Goal: Task Accomplishment & Management: Use online tool/utility

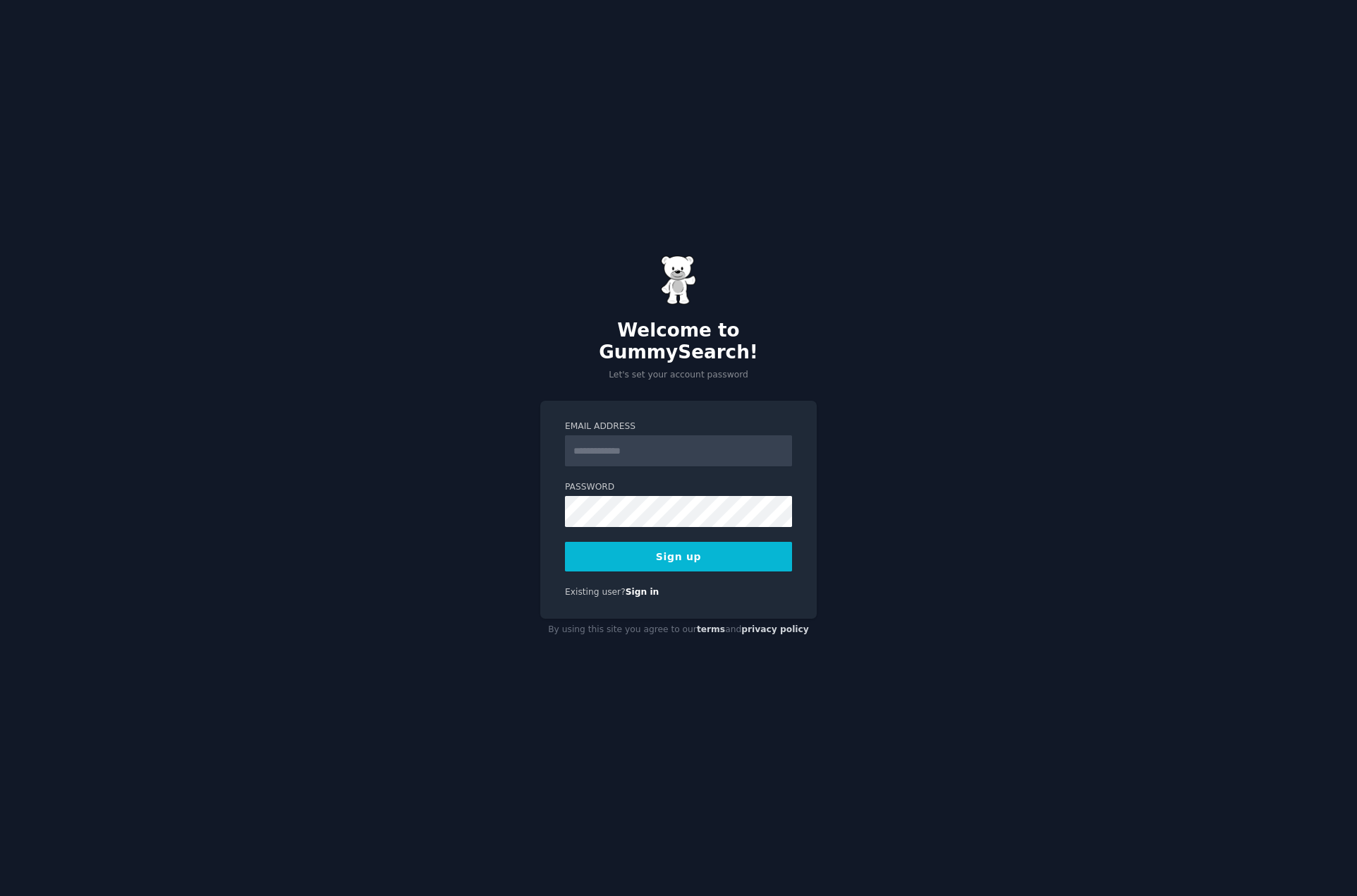
click at [664, 452] on input "Email Address" at bounding box center [678, 451] width 227 height 31
type input "**********"
click at [681, 553] on button "Sign up" at bounding box center [678, 556] width 227 height 29
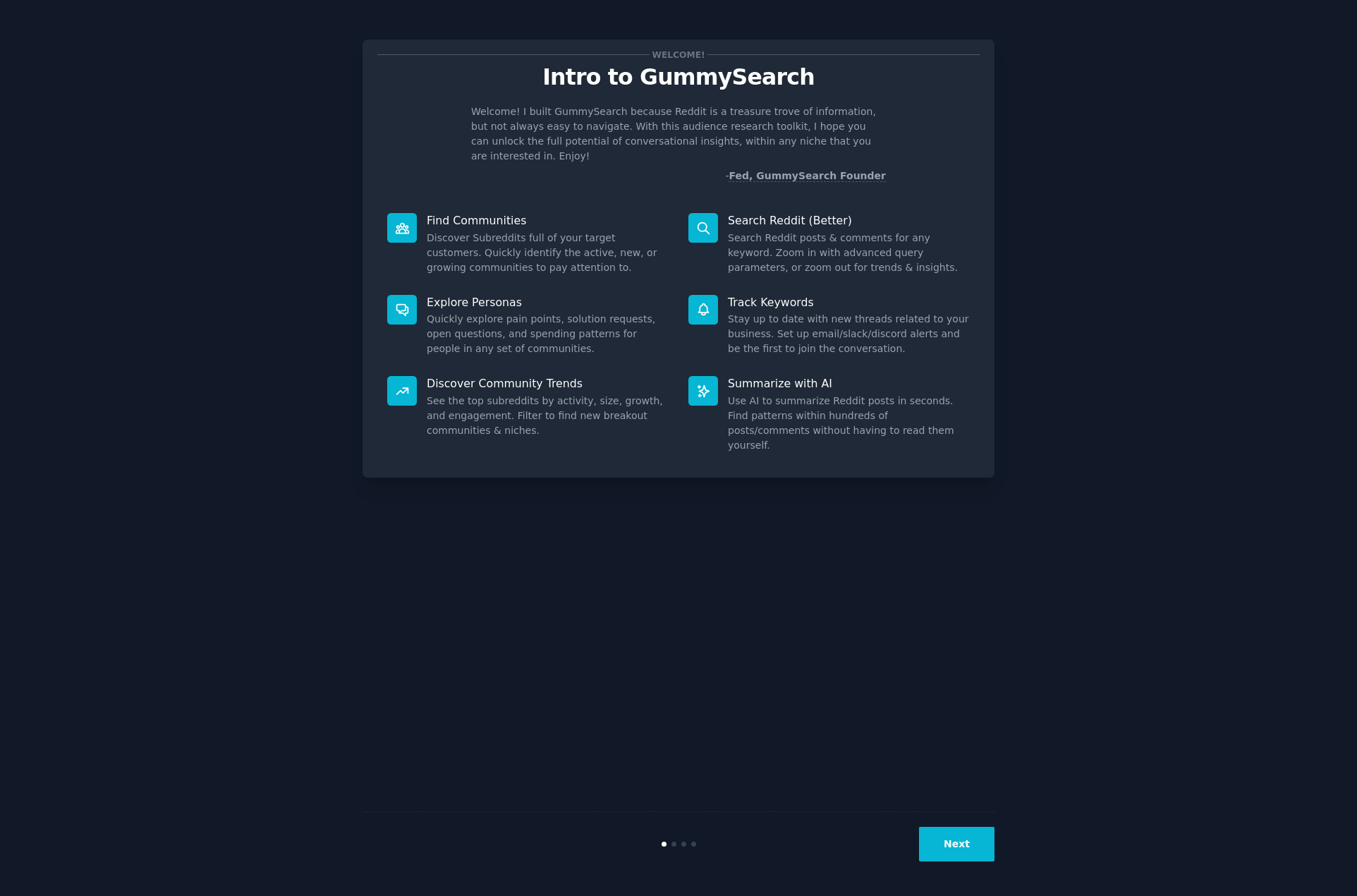
click at [946, 846] on button "Next" at bounding box center [957, 844] width 75 height 35
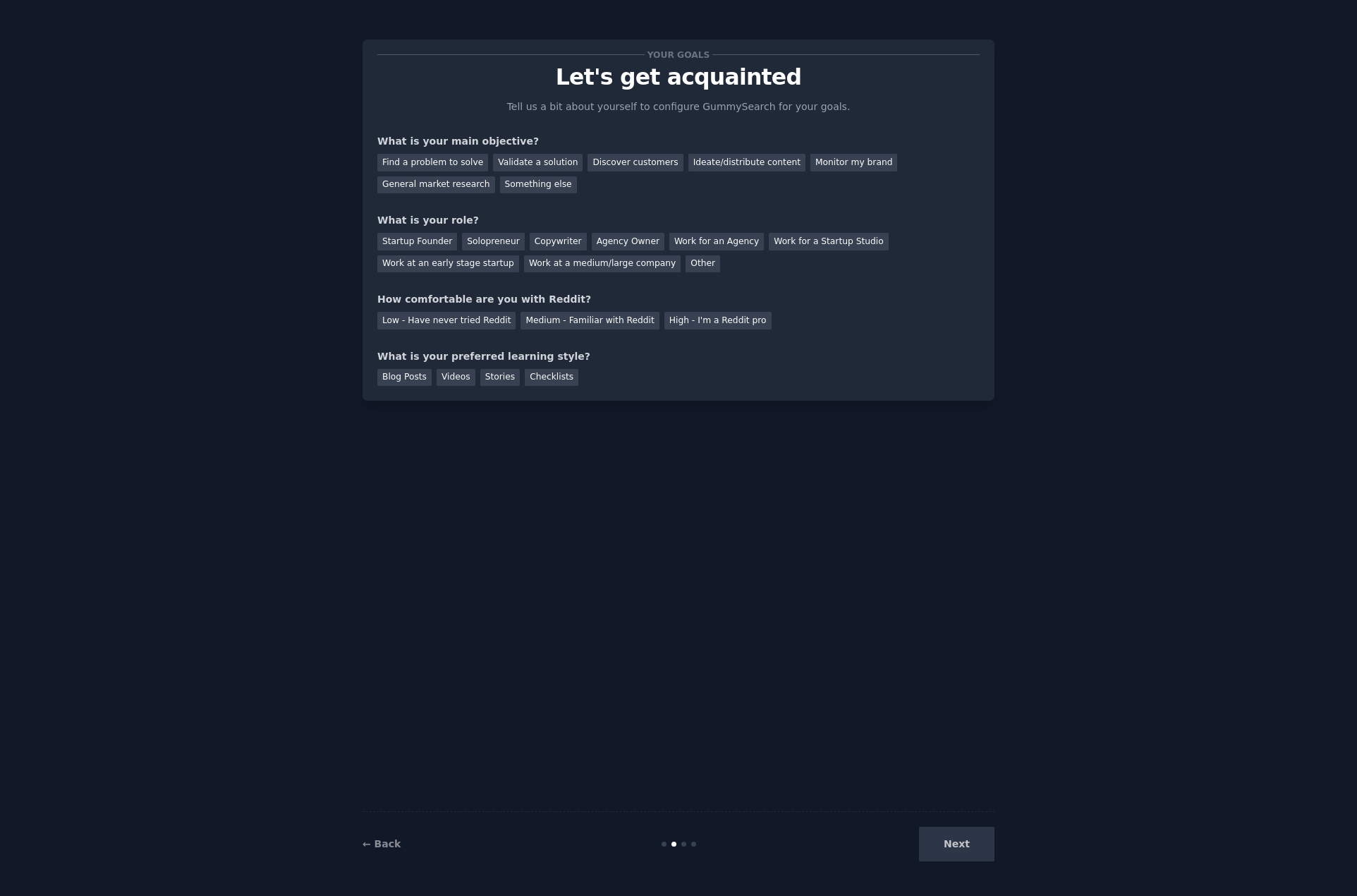
click at [962, 843] on div "Next" at bounding box center [888, 844] width 211 height 35
drag, startPoint x: 561, startPoint y: 196, endPoint x: 426, endPoint y: 180, distance: 135.9
click at [534, 199] on div "Your goals Let's get acquainted Tell us a bit about yourself to configure Gummy…" at bounding box center [678, 220] width 602 height 331
click at [417, 155] on div "Find a problem to solve" at bounding box center [432, 162] width 111 height 17
click at [635, 190] on div "Find a problem to solve Validate a solution Discover customers Ideate/distribut…" at bounding box center [678, 171] width 602 height 45
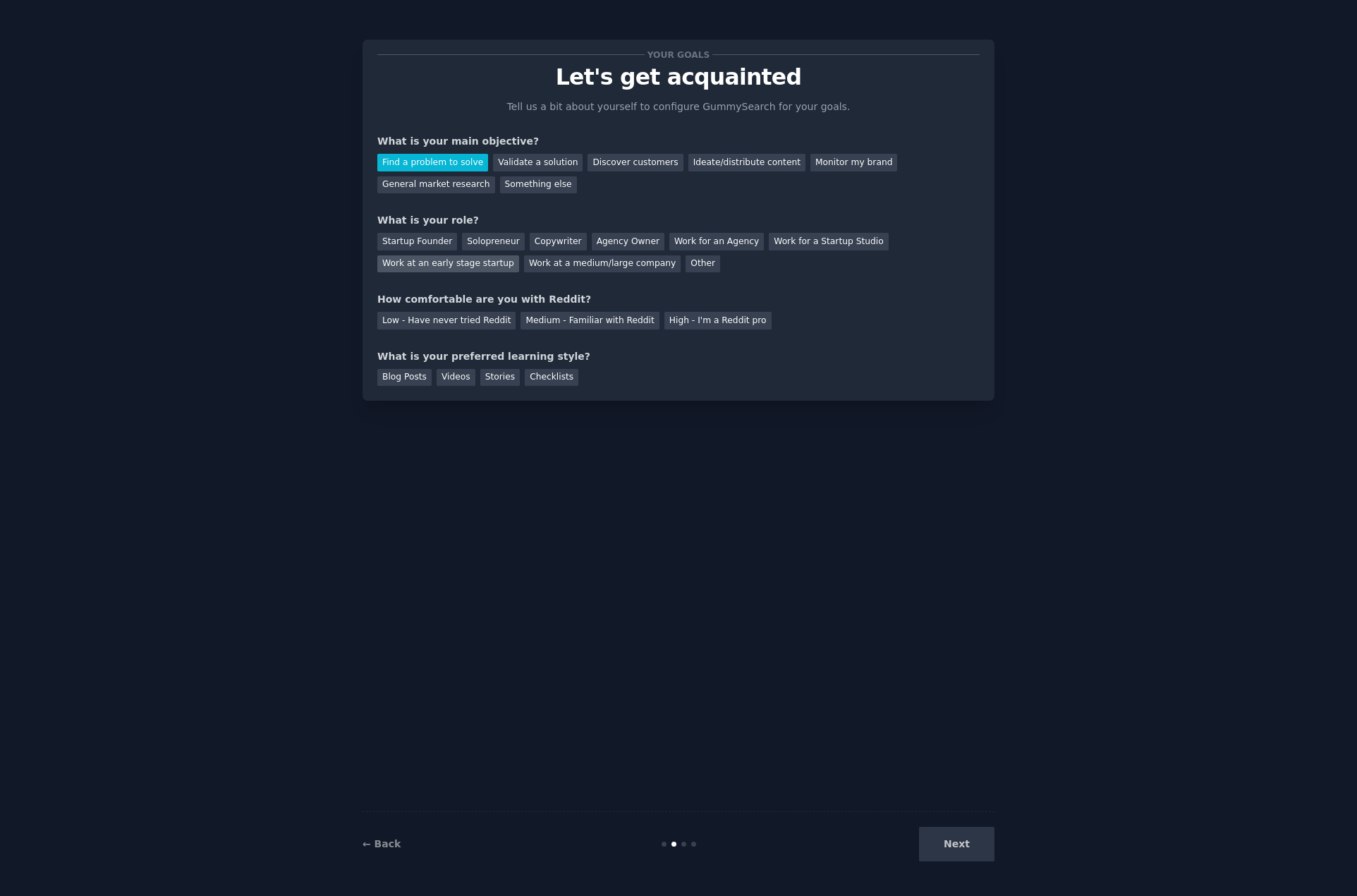
click at [519, 255] on div "Work at an early stage startup" at bounding box center [448, 263] width 142 height 17
click at [524, 264] on div "Work at a medium/large company" at bounding box center [602, 263] width 156 height 17
drag, startPoint x: 885, startPoint y: 237, endPoint x: 688, endPoint y: 264, distance: 198.8
click at [519, 255] on div "Work at an early stage startup" at bounding box center [448, 263] width 142 height 17
click at [675, 316] on div "High - I'm a Reddit pro" at bounding box center [718, 320] width 107 height 17
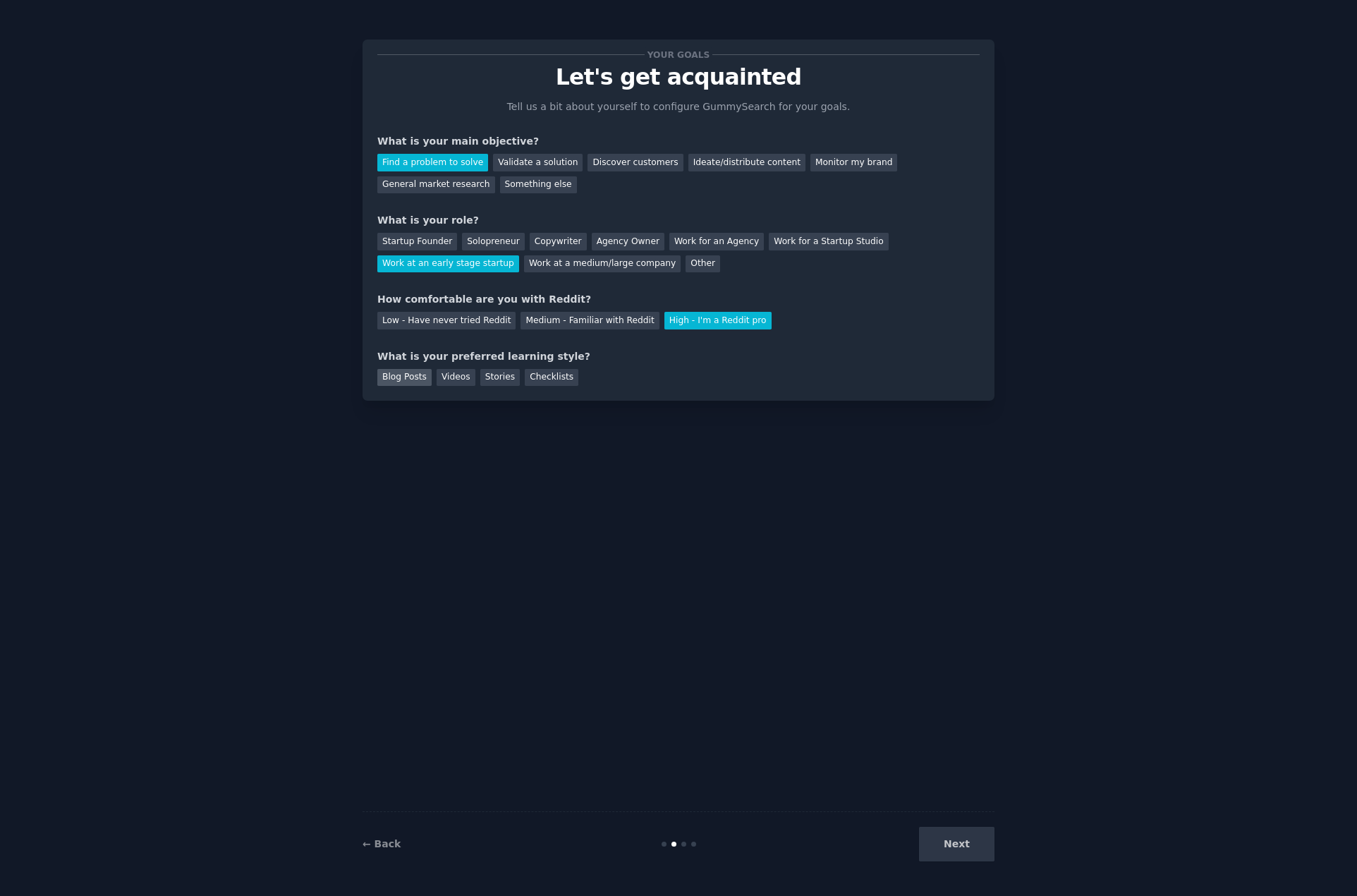
click at [393, 380] on div "Blog Posts" at bounding box center [405, 377] width 54 height 17
click at [963, 839] on button "Next" at bounding box center [957, 844] width 75 height 35
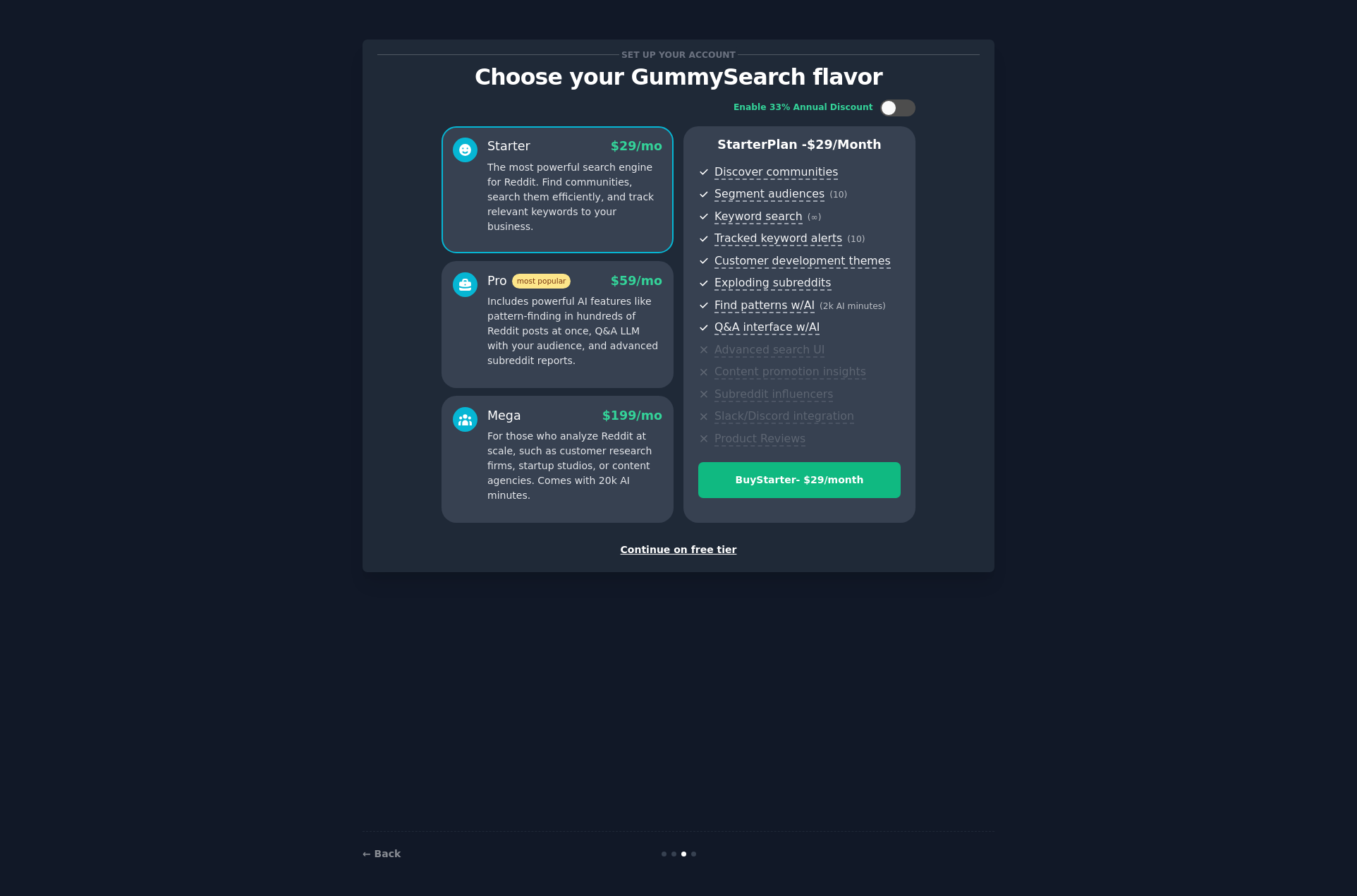
click at [378, 377] on div "Enable 33% Annual Discount Starter $ 29 /mo The most powerful search engine for…" at bounding box center [678, 311] width 602 height 443
click at [667, 554] on div "Continue on free tier" at bounding box center [678, 550] width 602 height 15
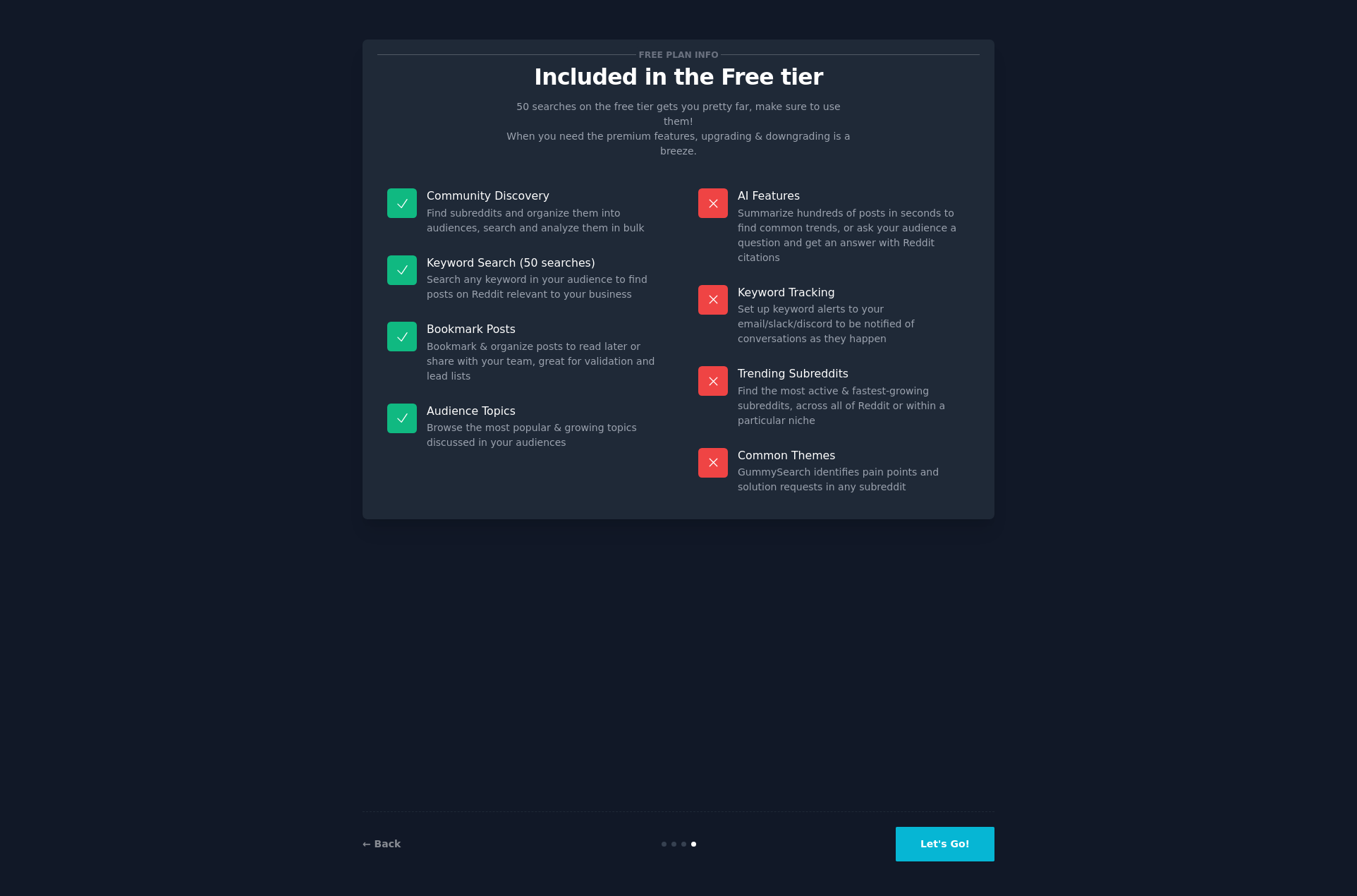
click at [931, 829] on button "Let's Go!" at bounding box center [945, 844] width 99 height 35
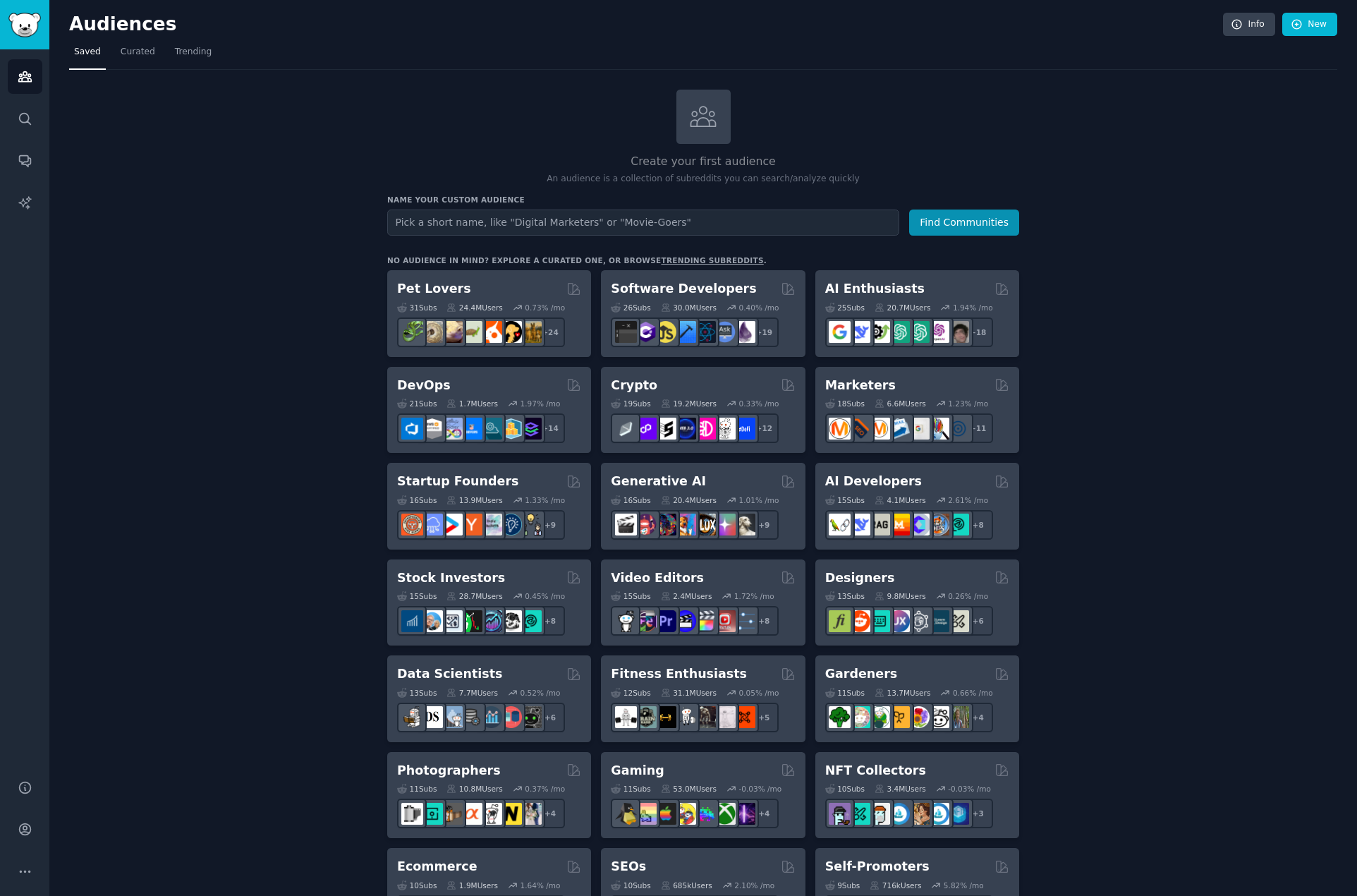
click at [723, 220] on input "text" at bounding box center [643, 223] width 512 height 26
click at [14, 112] on link "Search" at bounding box center [25, 119] width 35 height 35
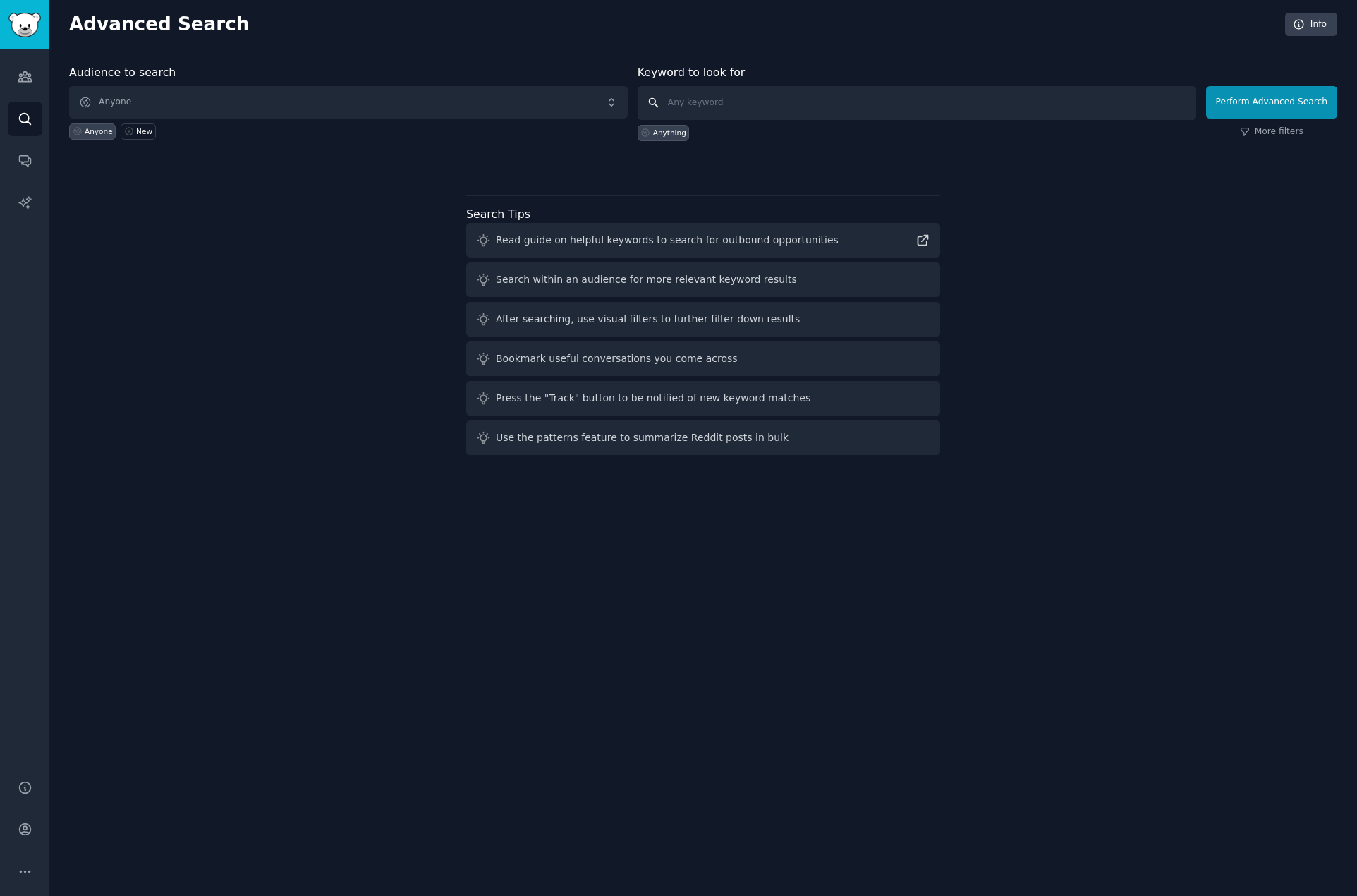
click at [758, 113] on input "text" at bounding box center [917, 103] width 558 height 34
type input "toast pos"
click button "Perform Advanced Search" at bounding box center [1272, 102] width 131 height 32
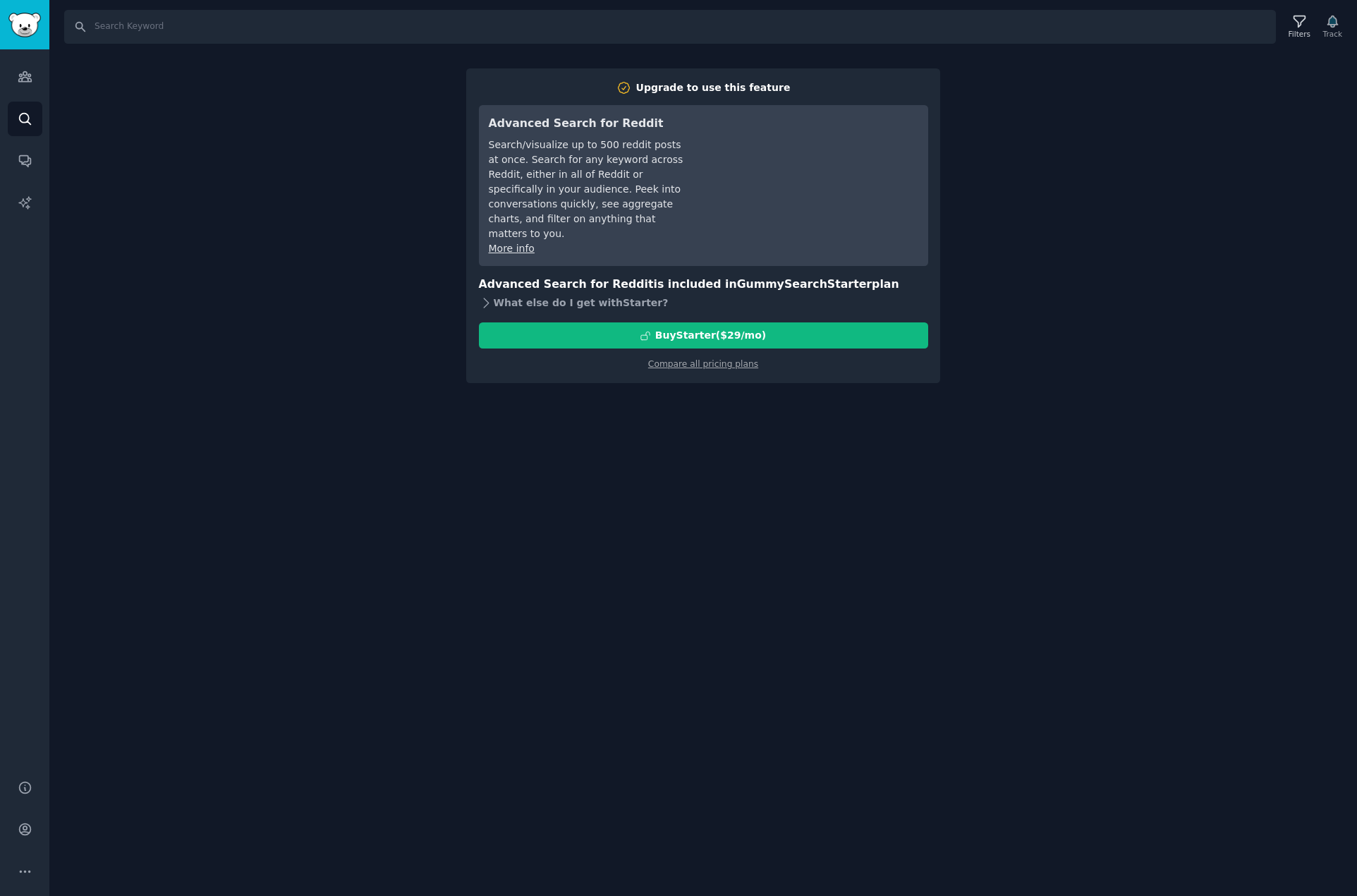
click at [479, 296] on icon at bounding box center [487, 303] width 15 height 15
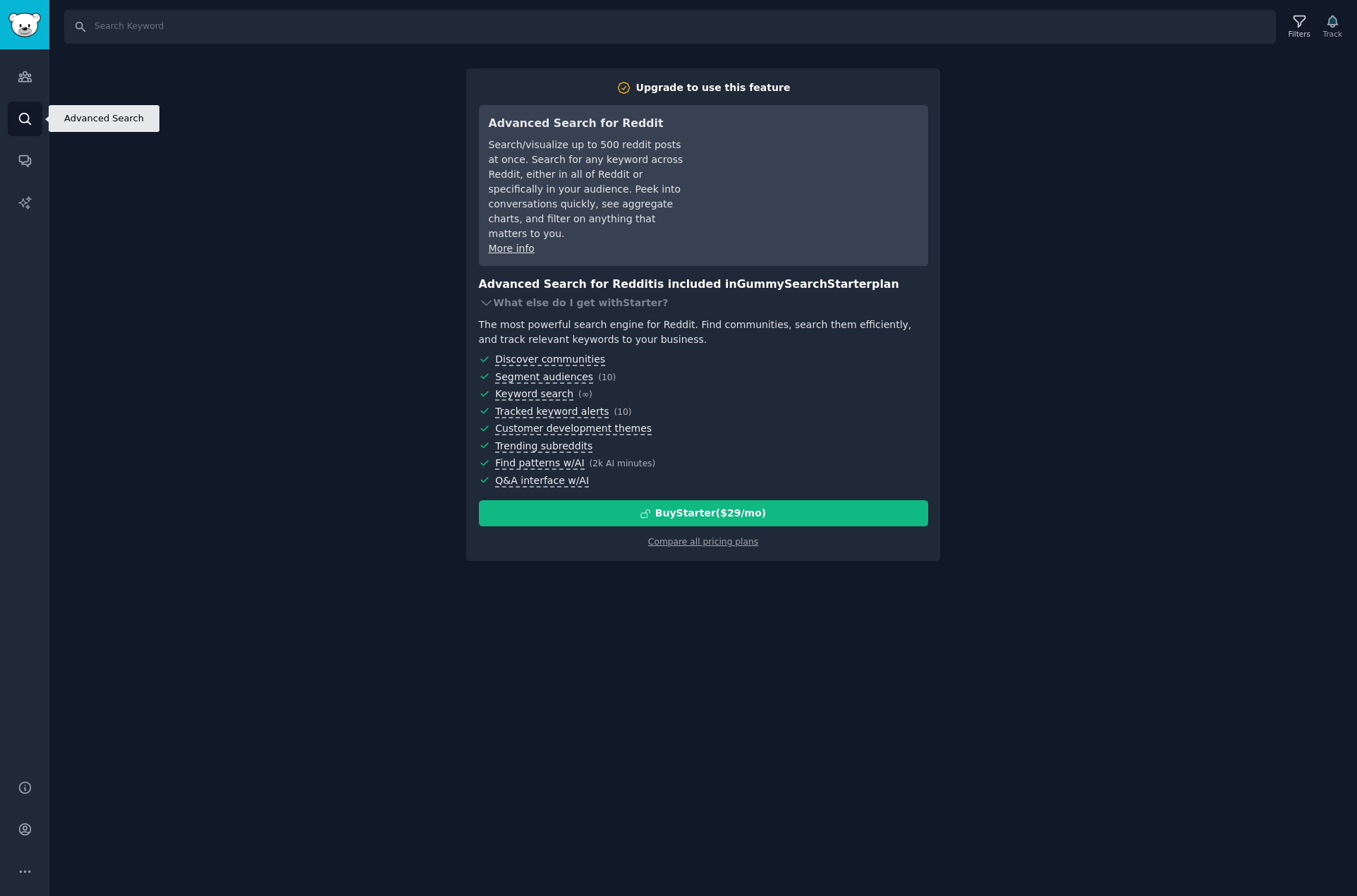
click at [21, 115] on icon "Sidebar" at bounding box center [25, 119] width 15 height 15
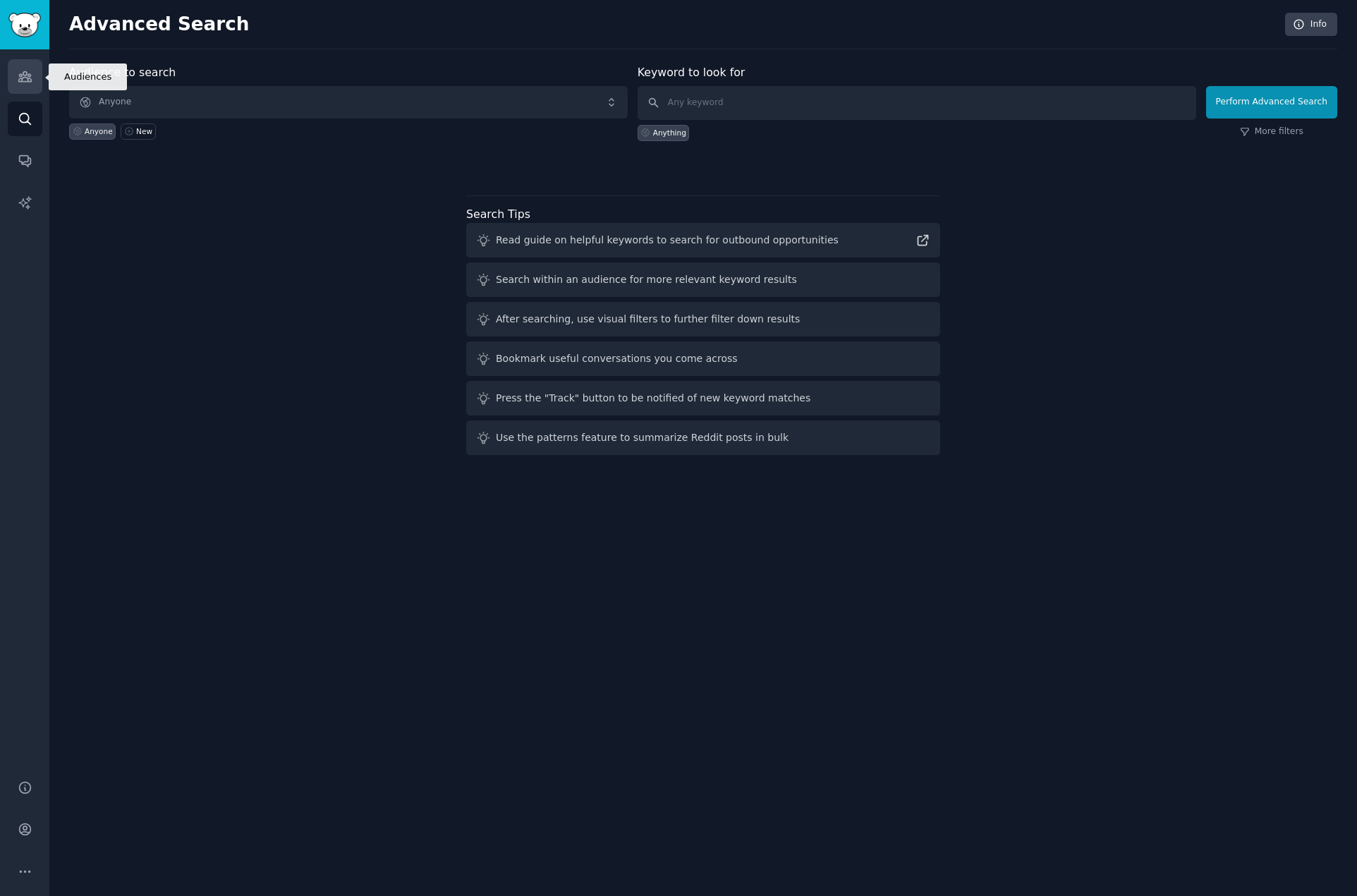
click at [25, 69] on icon "Sidebar" at bounding box center [25, 77] width 15 height 15
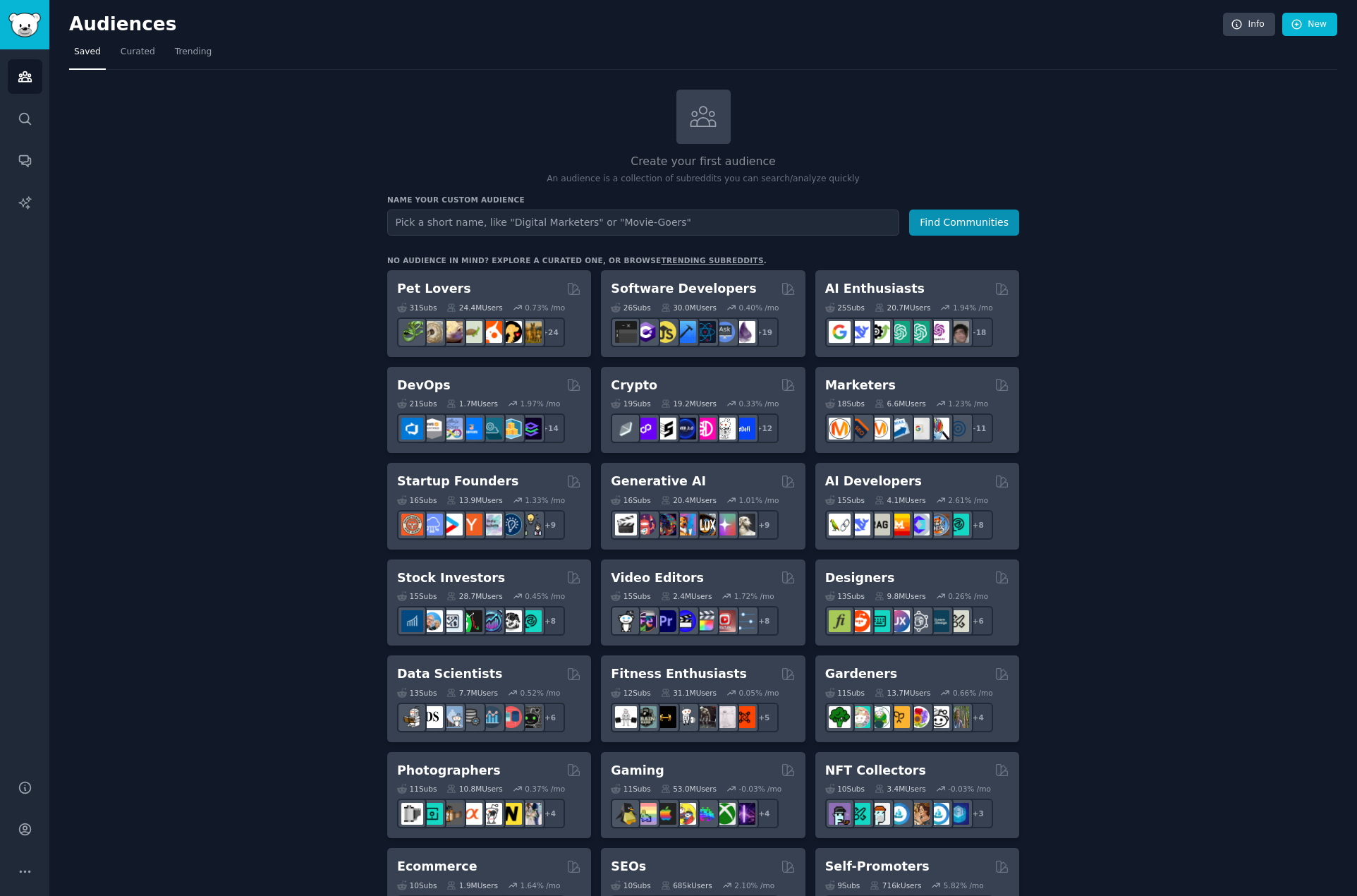
click at [531, 220] on input "text" at bounding box center [643, 223] width 512 height 26
type input "Toast POS"
click at [988, 217] on button "Find Communities" at bounding box center [965, 223] width 110 height 26
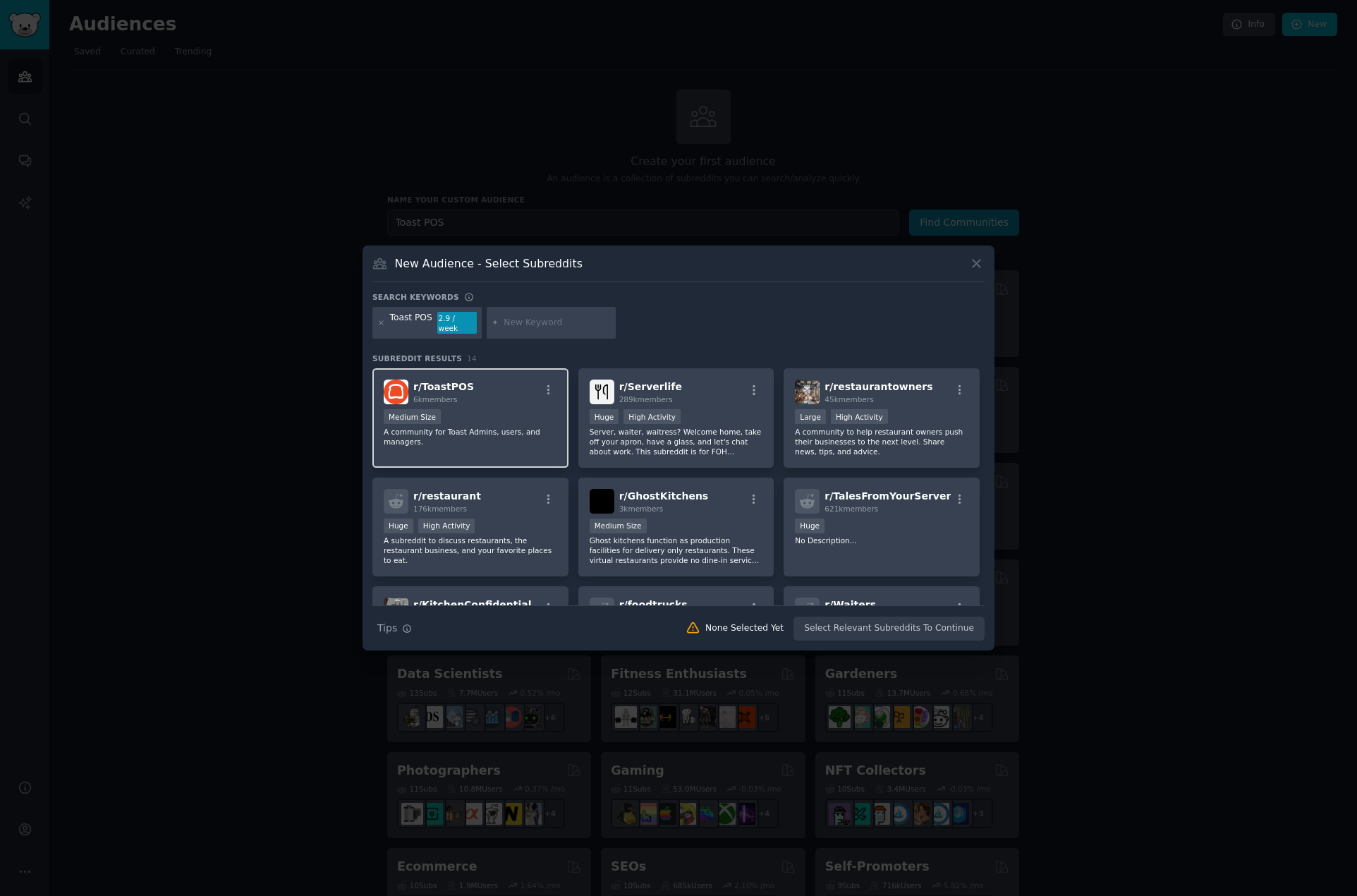
click at [451, 411] on div "Medium Size" at bounding box center [470, 417] width 174 height 17
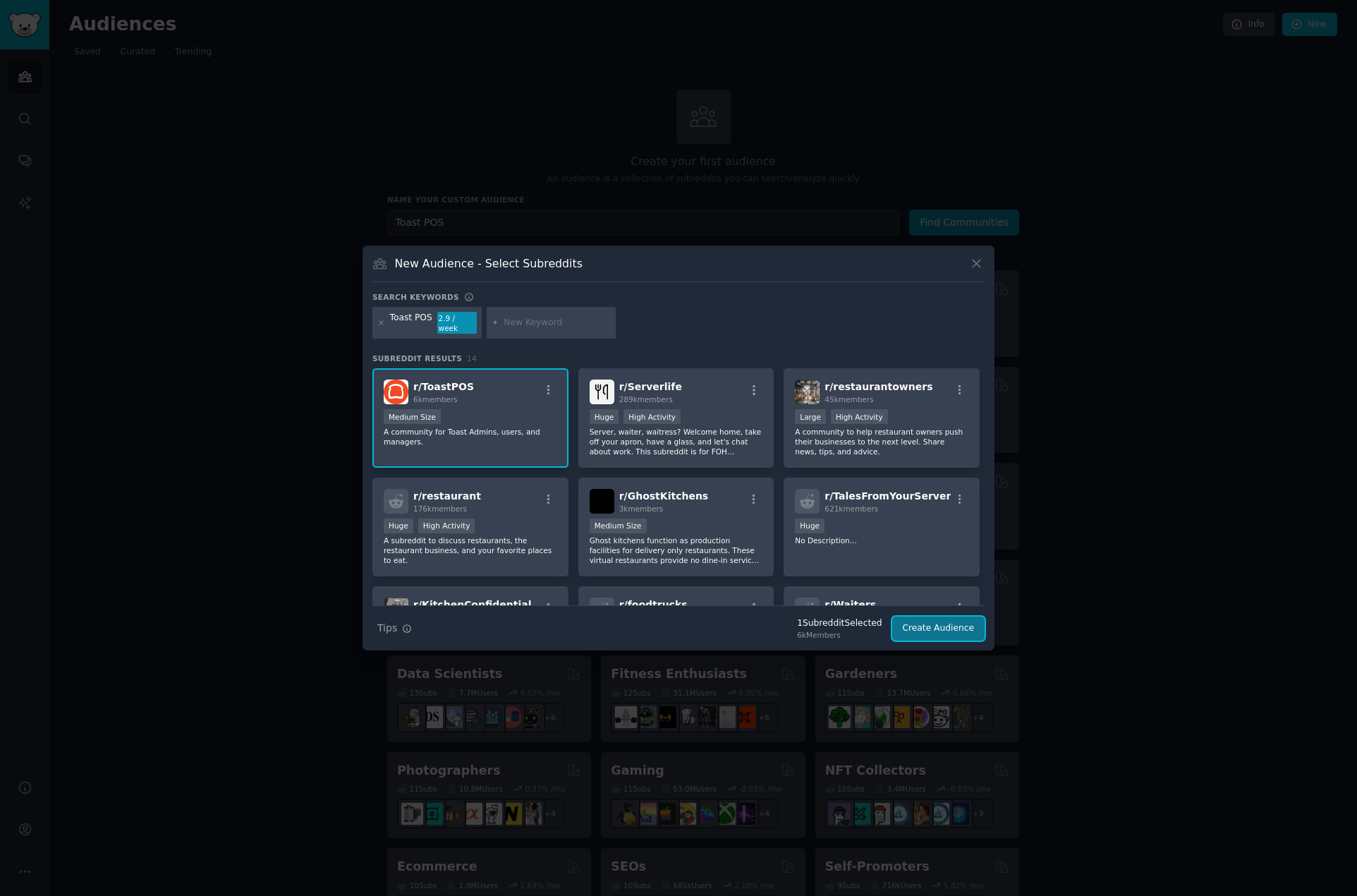
click at [928, 627] on button "Create Audience" at bounding box center [938, 629] width 93 height 24
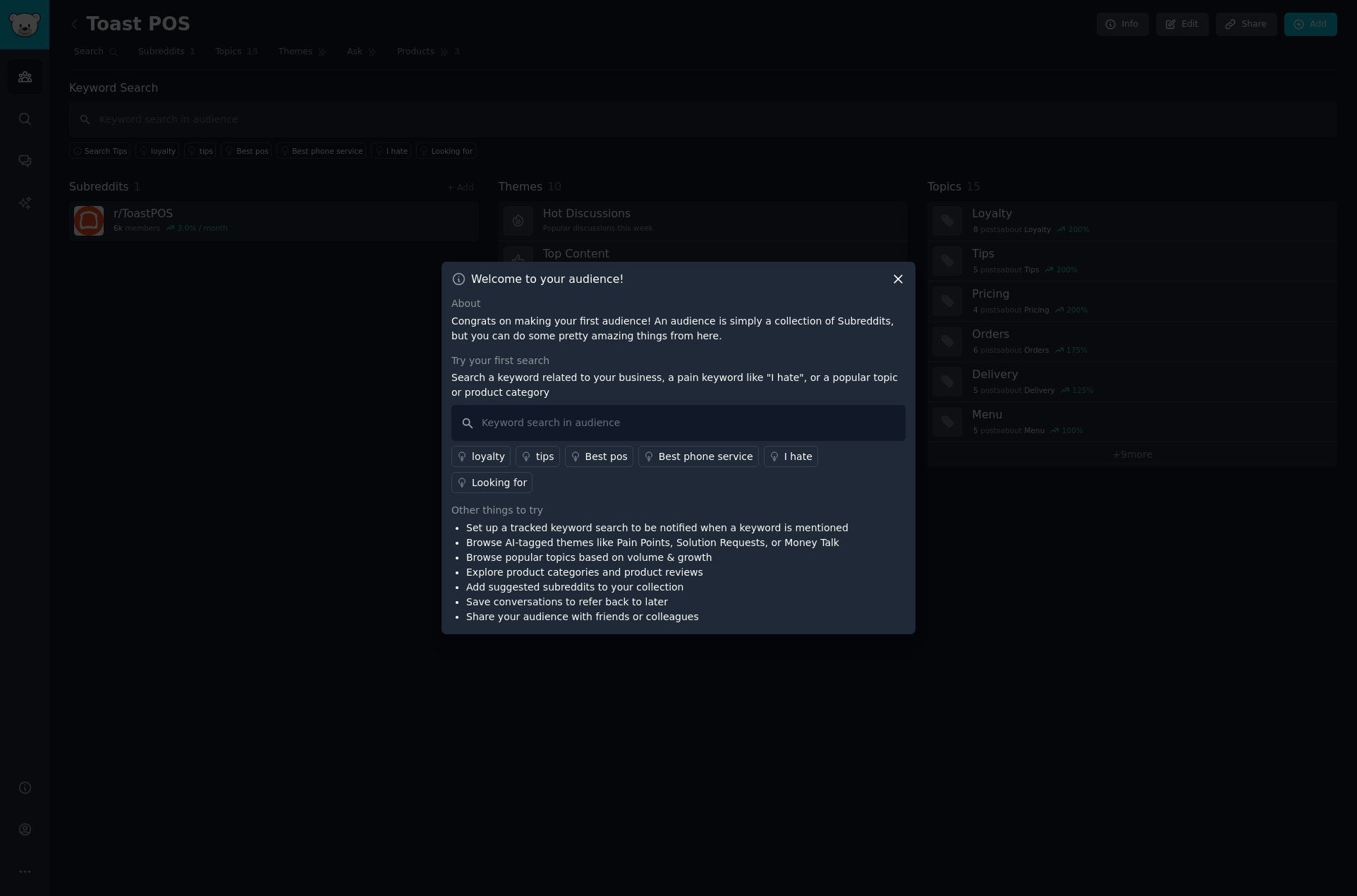
click at [900, 284] on icon at bounding box center [898, 279] width 8 height 8
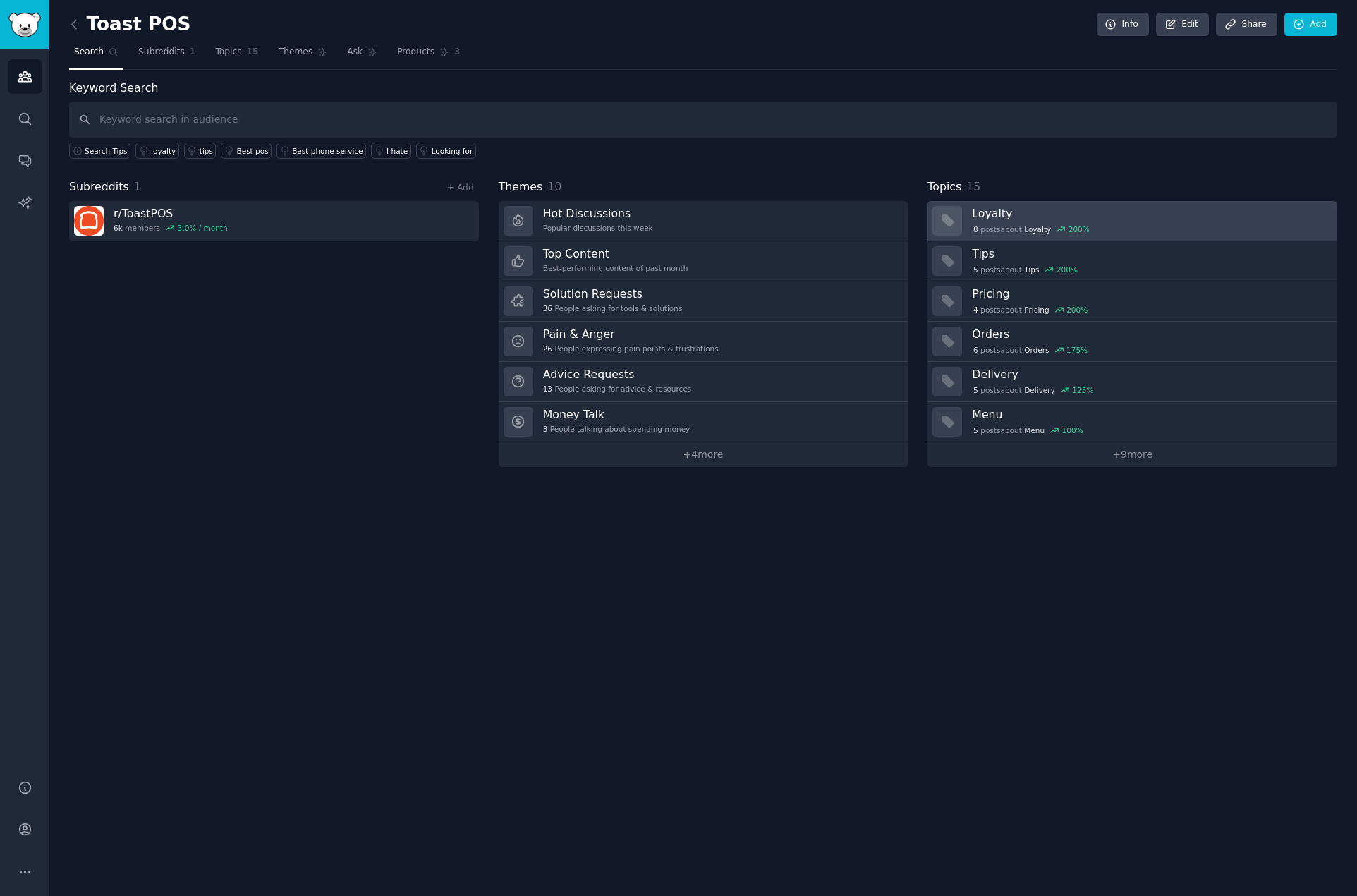
click at [1136, 221] on div "8 post s about Loyalty 200 %" at bounding box center [1149, 229] width 355 height 15
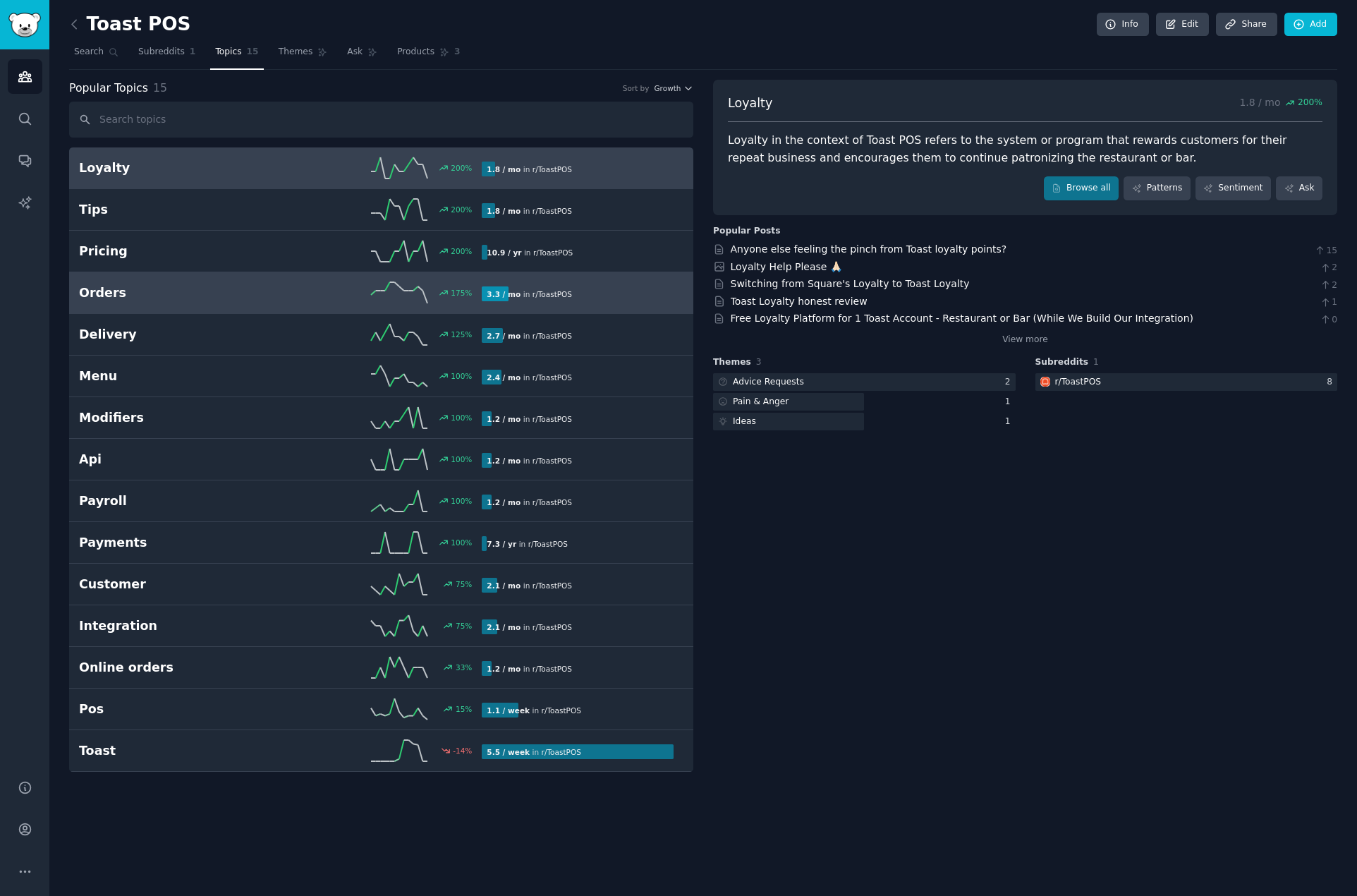
click at [254, 307] on link "Orders 175 % 3.3 / mo in r/ ToastPOS" at bounding box center [381, 293] width 624 height 42
